Goal: Task Accomplishment & Management: Manage account settings

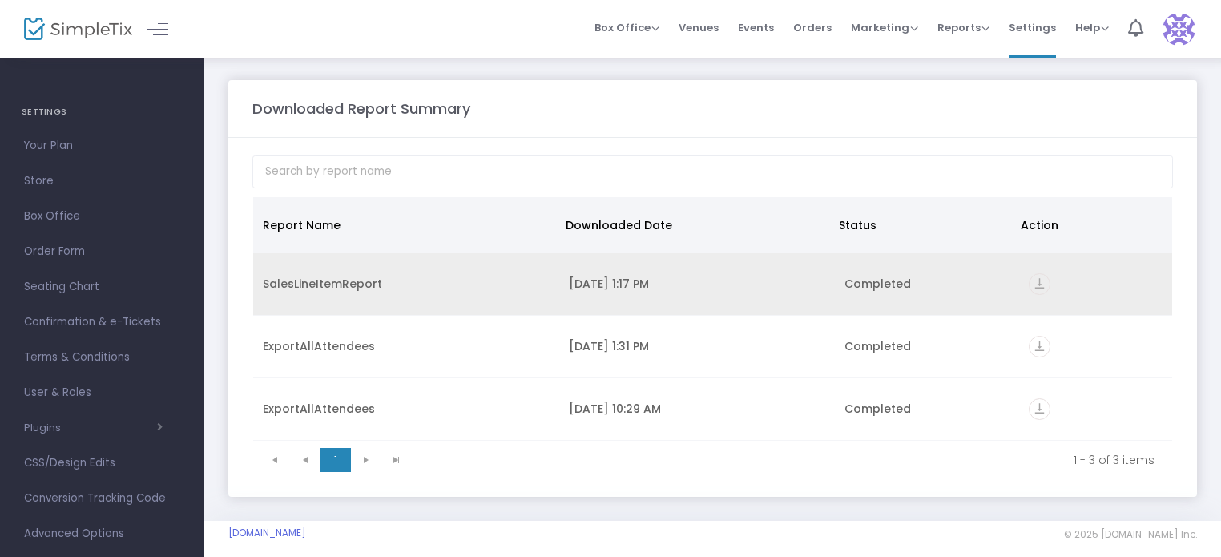
click at [330, 284] on div "SalesLineItemReport" at bounding box center [406, 284] width 287 height 16
click at [1032, 279] on icon "vertical_align_bottom" at bounding box center [1040, 284] width 22 height 22
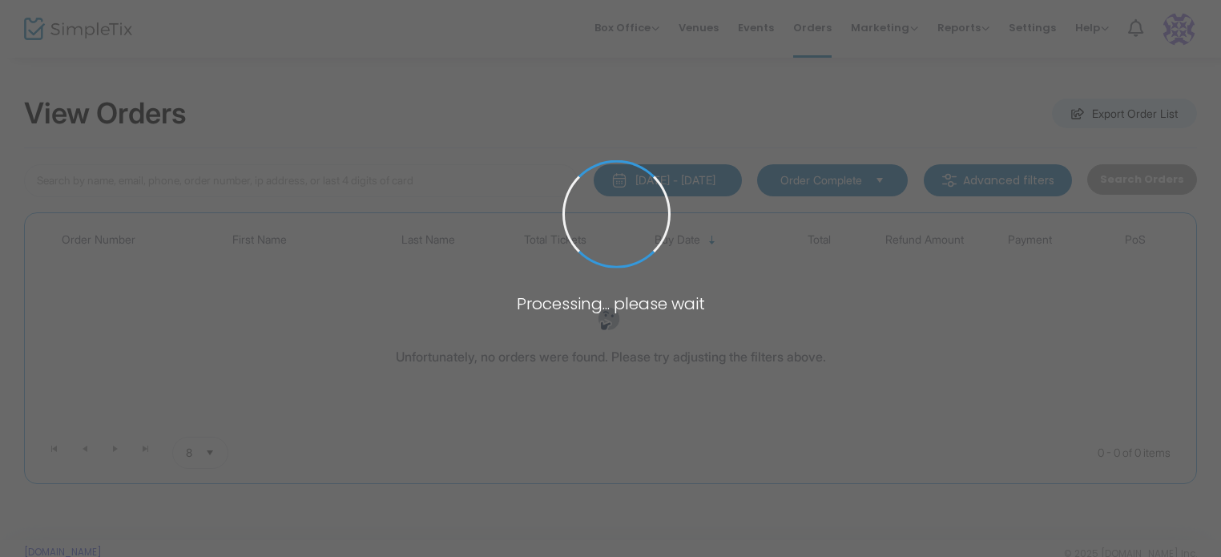
type input "hall"
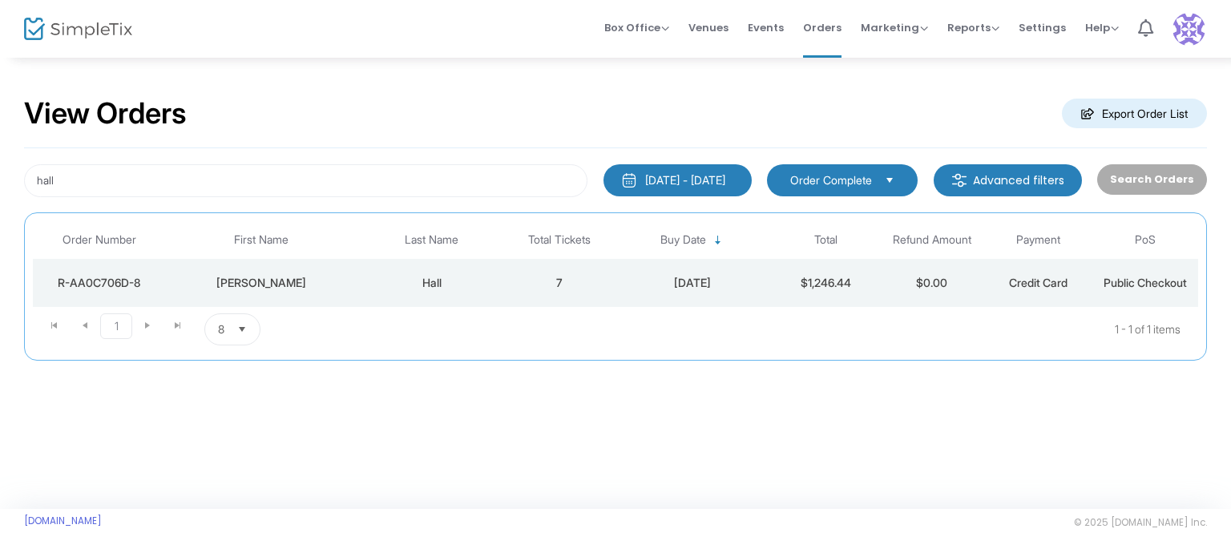
click at [841, 184] on span "Order Complete" at bounding box center [831, 180] width 82 height 16
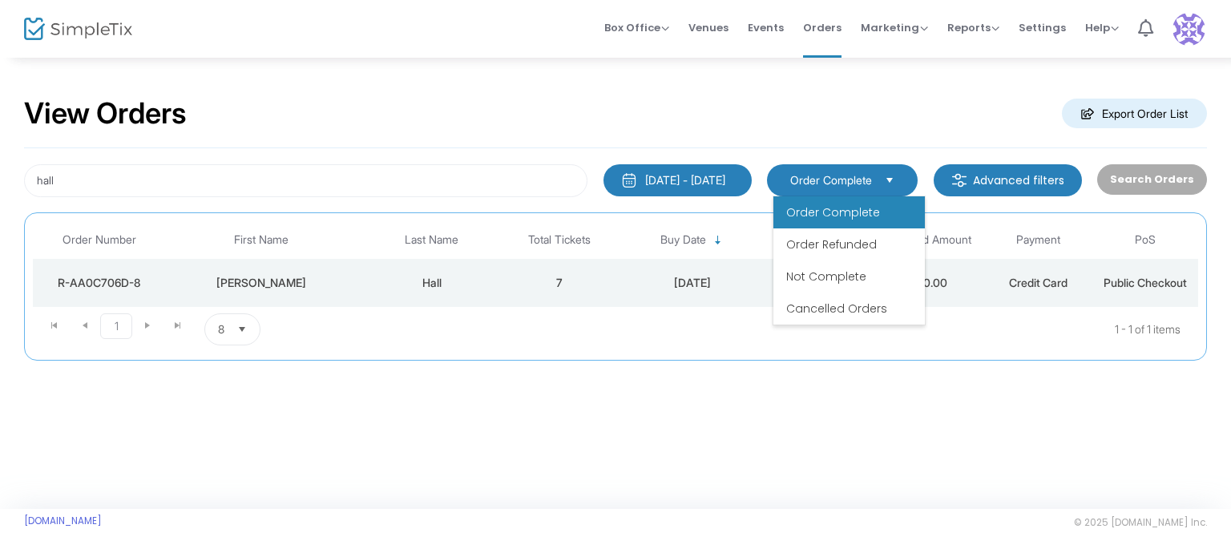
click at [983, 172] on m-button "Advanced filters" at bounding box center [1007, 180] width 148 height 32
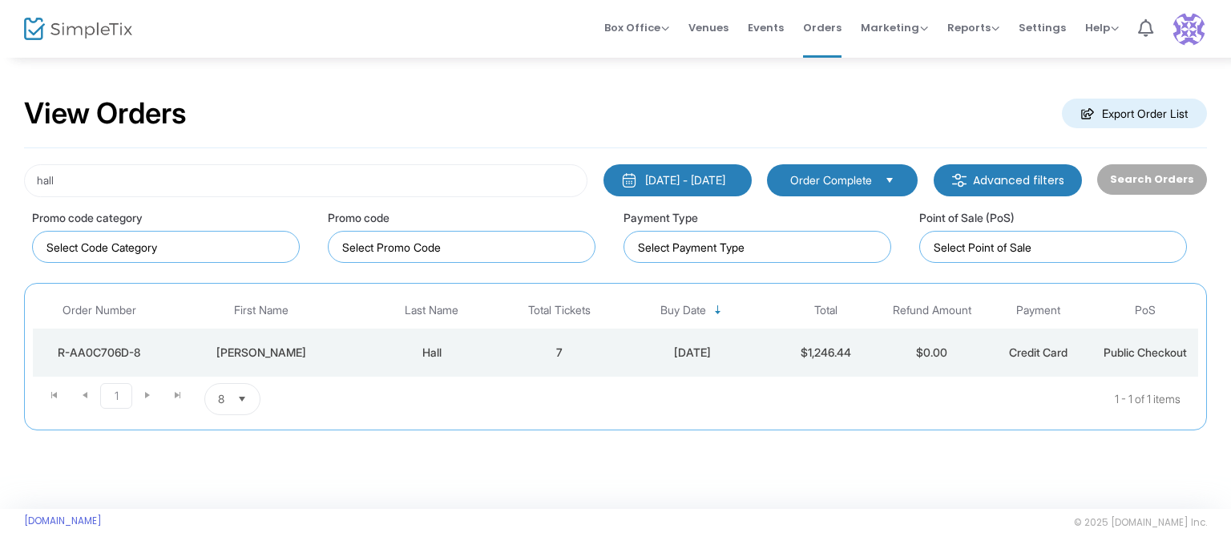
click at [1199, 31] on img at bounding box center [1188, 29] width 33 height 33
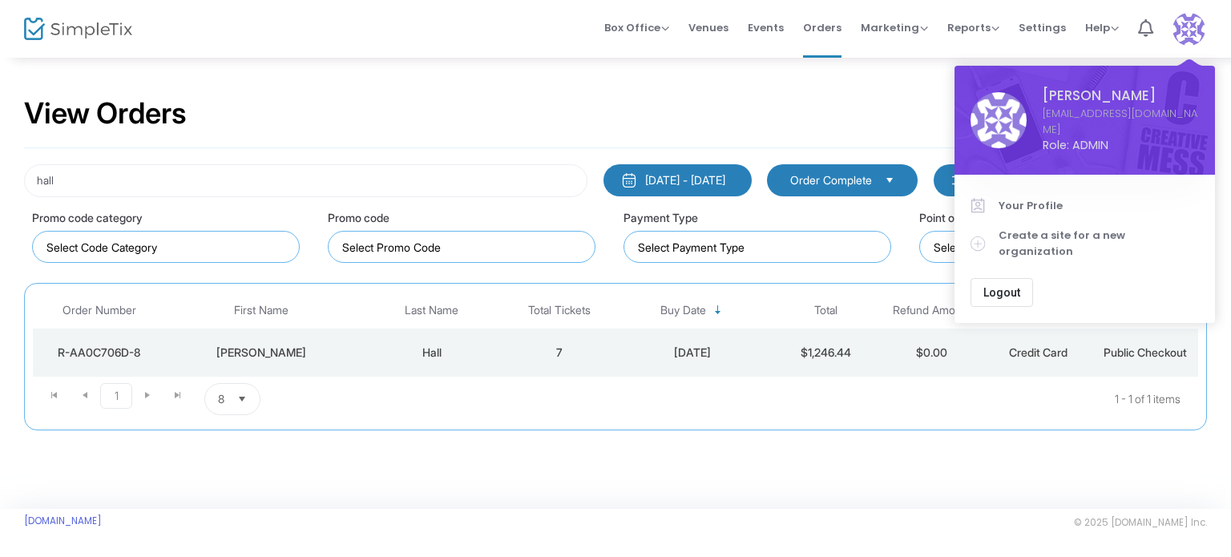
click at [978, 278] on button "Logout" at bounding box center [1001, 292] width 62 height 29
